Goal: Task Accomplishment & Management: Use online tool/utility

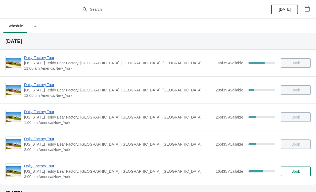
click at [35, 164] on span "Daily Factory Tour" at bounding box center [118, 165] width 189 height 5
click at [35, 139] on span "Daily Factory Tour" at bounding box center [118, 138] width 189 height 5
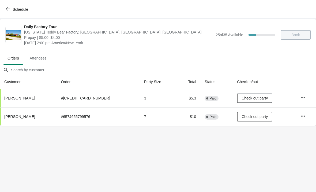
click at [3, 7] on button "Schedule" at bounding box center [18, 10] width 30 height 10
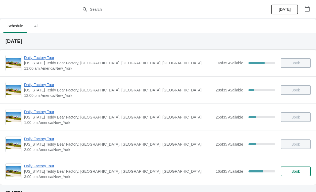
click at [39, 167] on span "Daily Factory Tour" at bounding box center [118, 165] width 189 height 5
click at [47, 165] on span "Daily Factory Tour" at bounding box center [118, 165] width 189 height 5
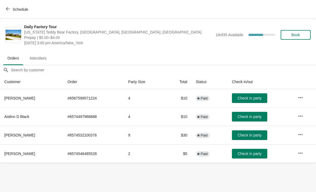
click at [252, 156] on button "Check in party" at bounding box center [249, 153] width 35 height 10
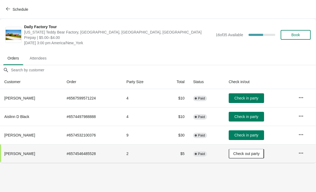
click at [247, 98] on span "Check in party" at bounding box center [246, 98] width 24 height 4
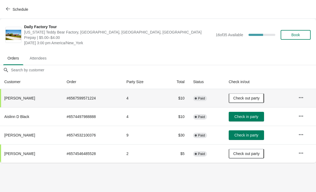
click at [256, 121] on button "Check in party" at bounding box center [245, 117] width 35 height 10
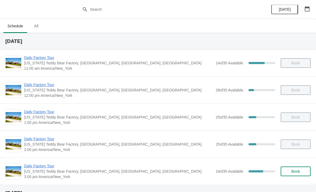
click at [35, 166] on span "Daily Factory Tour" at bounding box center [118, 165] width 189 height 5
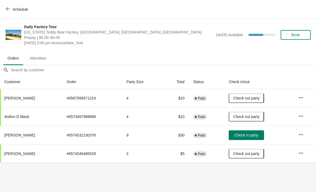
click at [250, 135] on span "Check in party" at bounding box center [246, 135] width 24 height 4
